Goal: Information Seeking & Learning: Learn about a topic

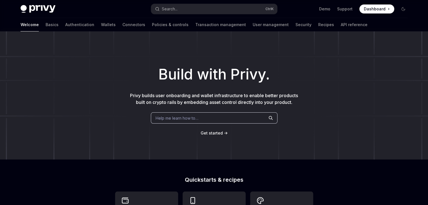
click at [206, 117] on div "Help me learn how to…" at bounding box center [214, 118] width 127 height 11
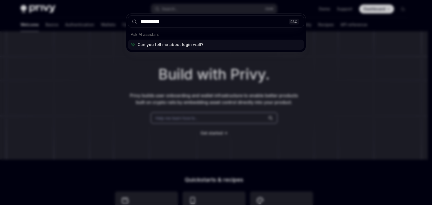
type input "**********"
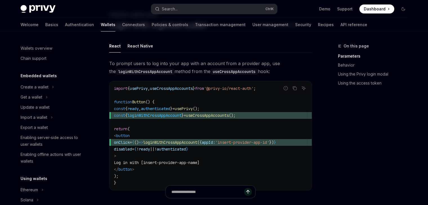
scroll to position [349, 0]
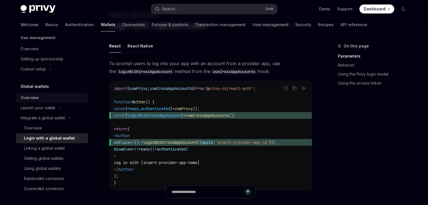
click at [64, 95] on div "Overview" at bounding box center [53, 98] width 64 height 7
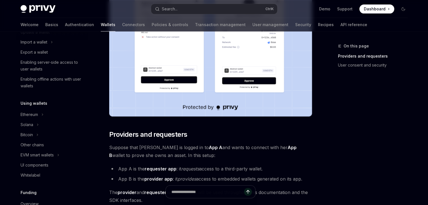
scroll to position [63, 0]
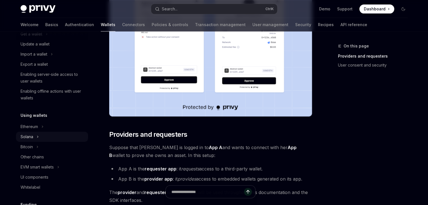
click at [62, 139] on button "Solana" at bounding box center [52, 137] width 72 height 10
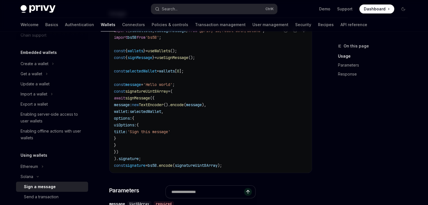
scroll to position [19, 0]
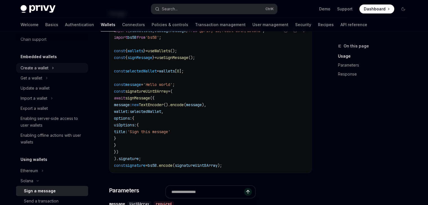
click at [63, 68] on button "Create a wallet" at bounding box center [52, 68] width 72 height 10
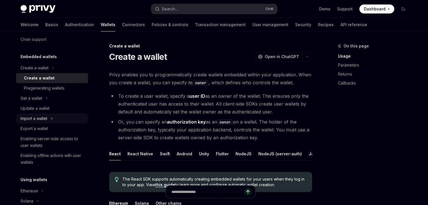
click at [53, 116] on button "Import a wallet" at bounding box center [52, 119] width 72 height 10
type textarea "*"
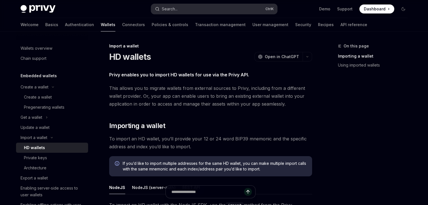
click at [191, 12] on button "Search... Ctrl K" at bounding box center [214, 9] width 126 height 10
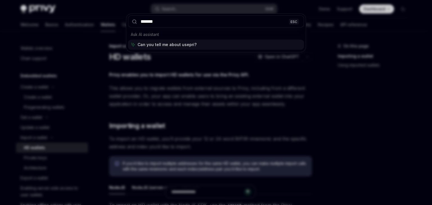
type input "********"
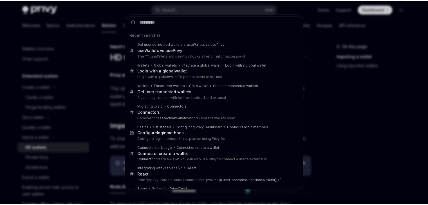
scroll to position [461, 0]
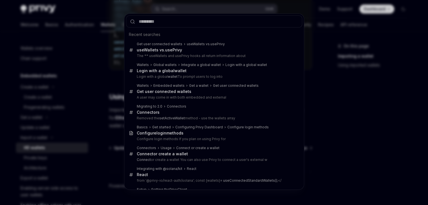
type textarea "*"
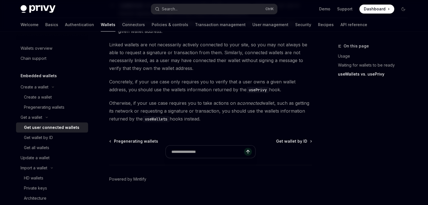
scroll to position [546, 0]
